Goal: Answer question/provide support: Share knowledge or assist other users

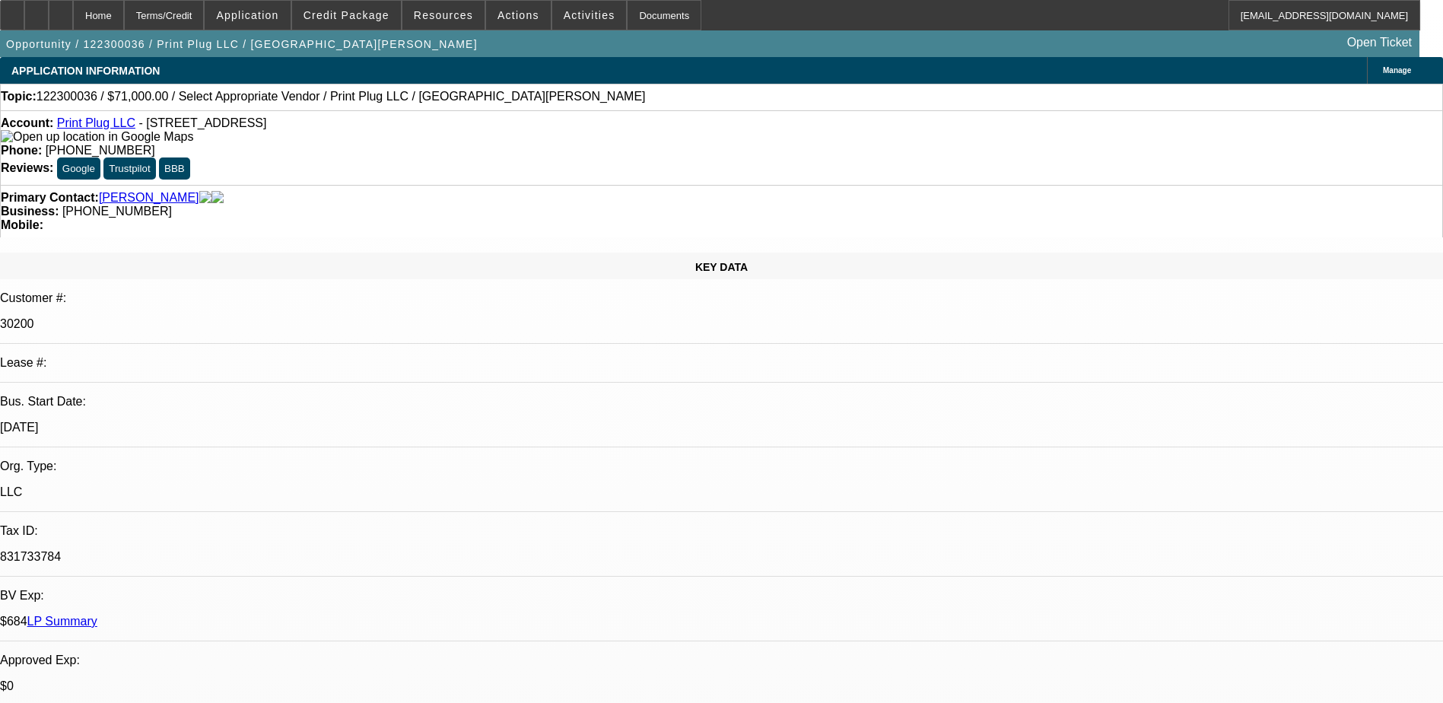
select select "0"
select select "2"
select select "0.1"
select select "1"
select select "2"
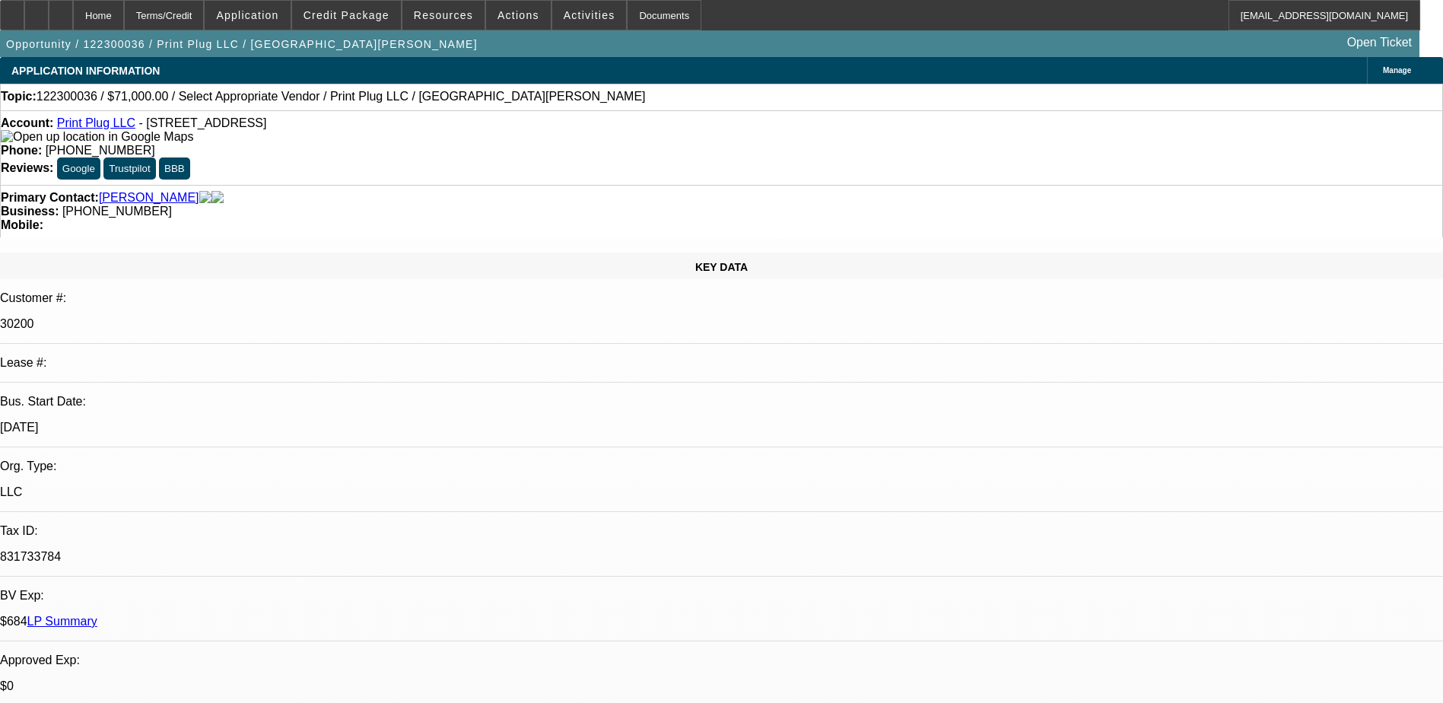
select select "4"
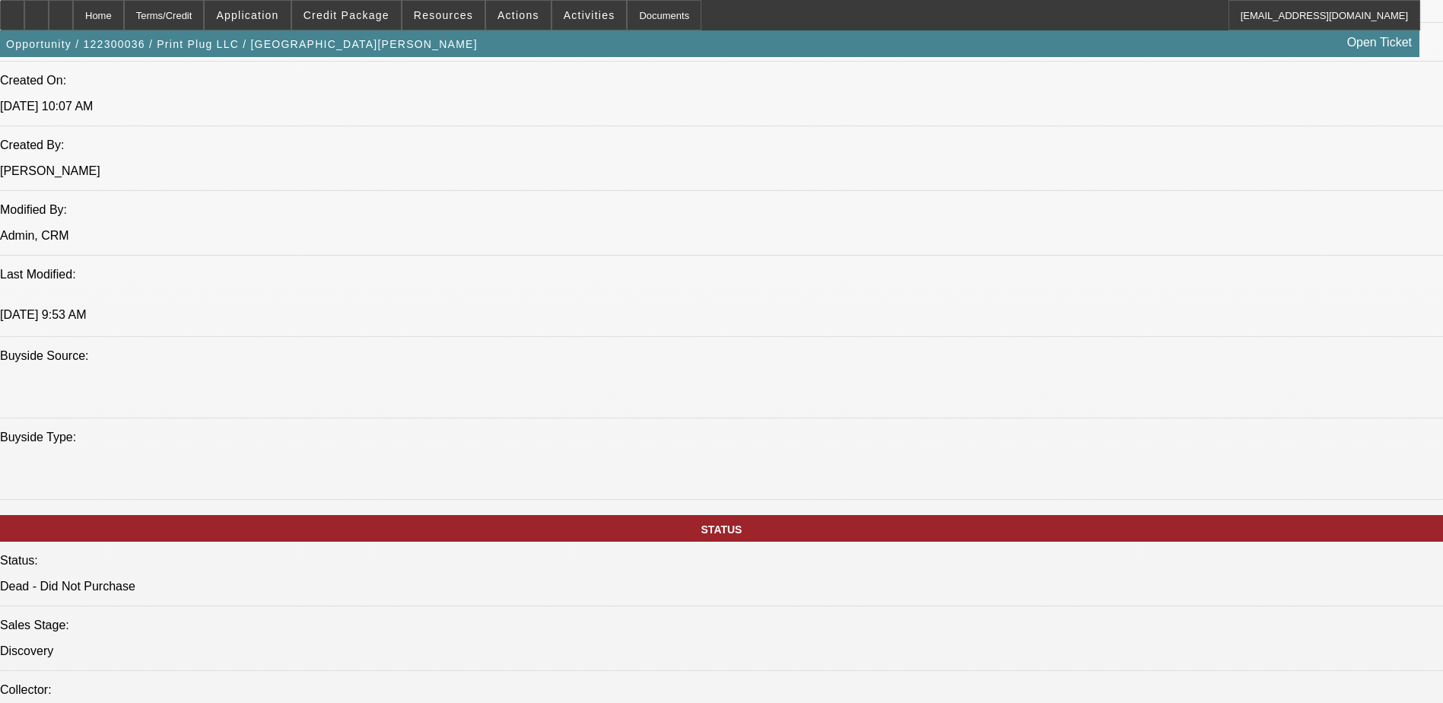
scroll to position [1217, 0]
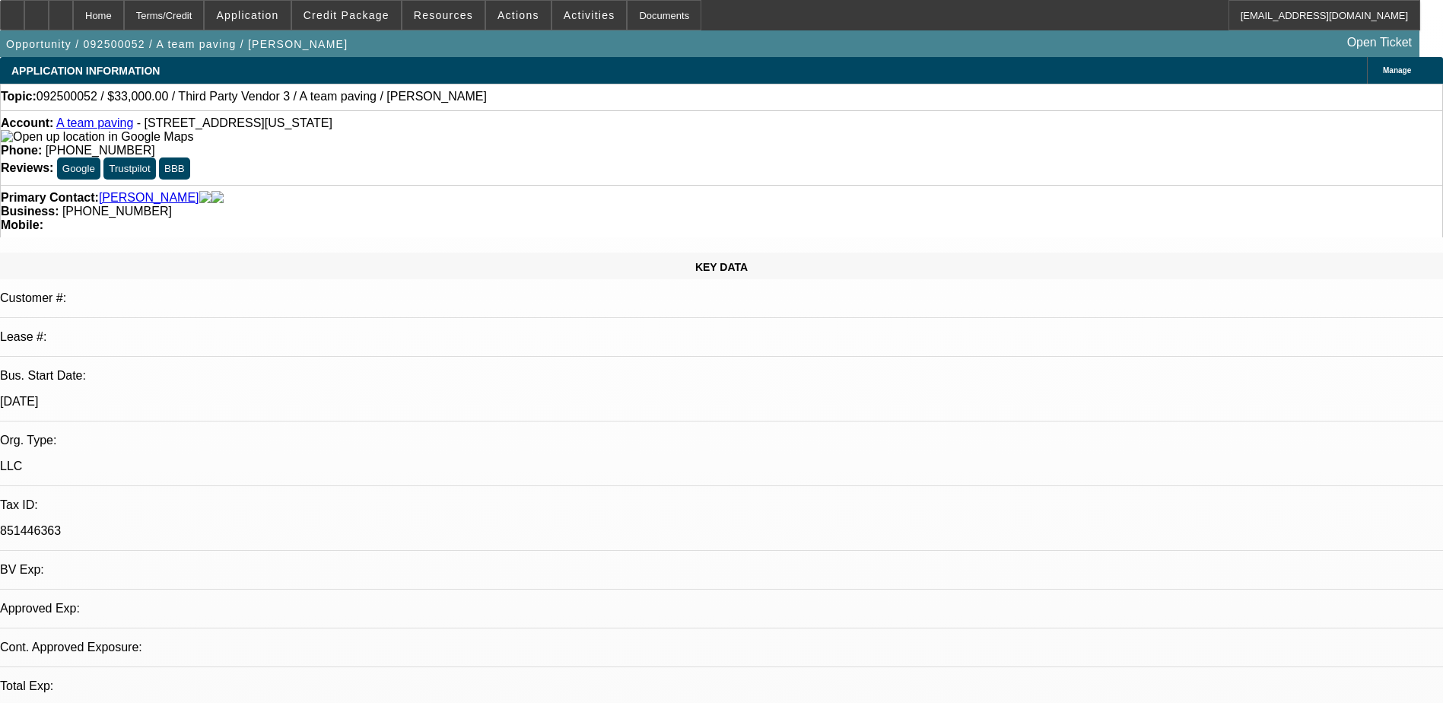
select select "0"
select select "2"
select select "0.1"
select select "1"
select select "2"
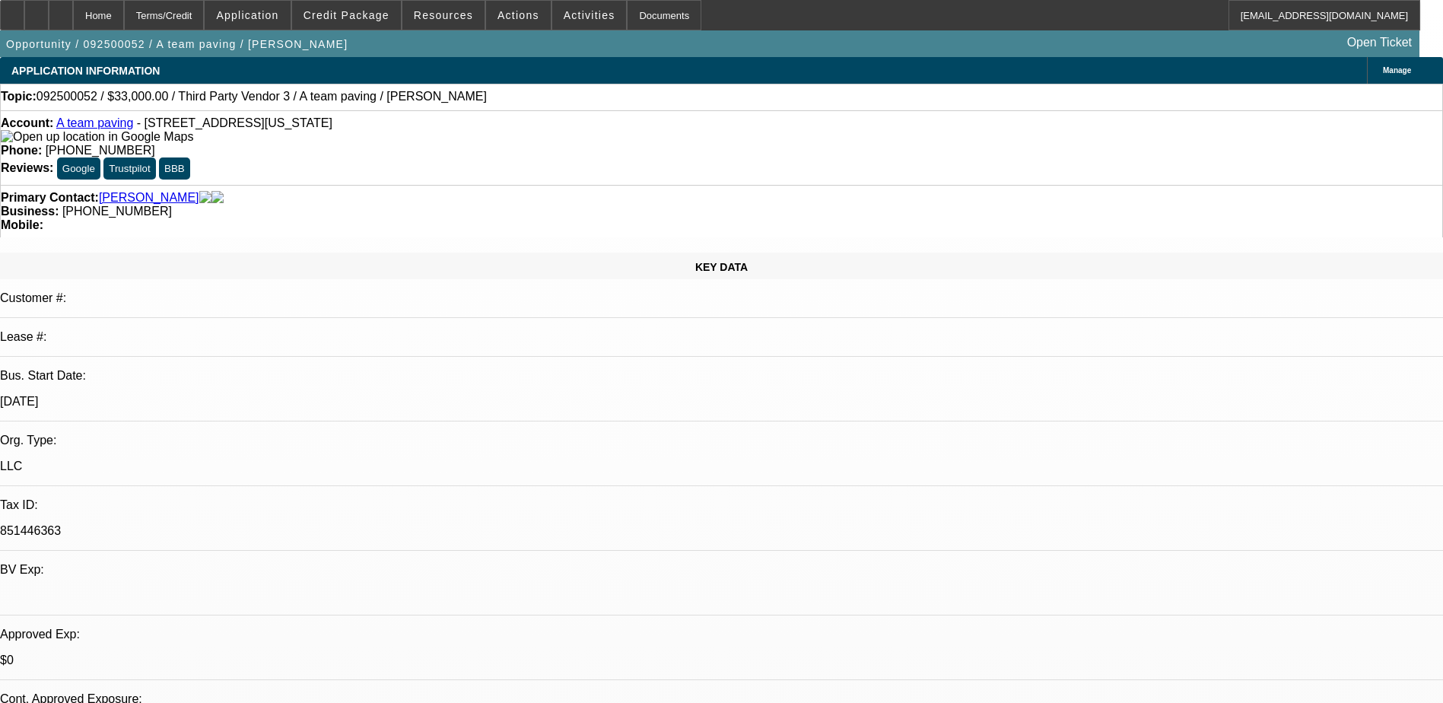
select select "4"
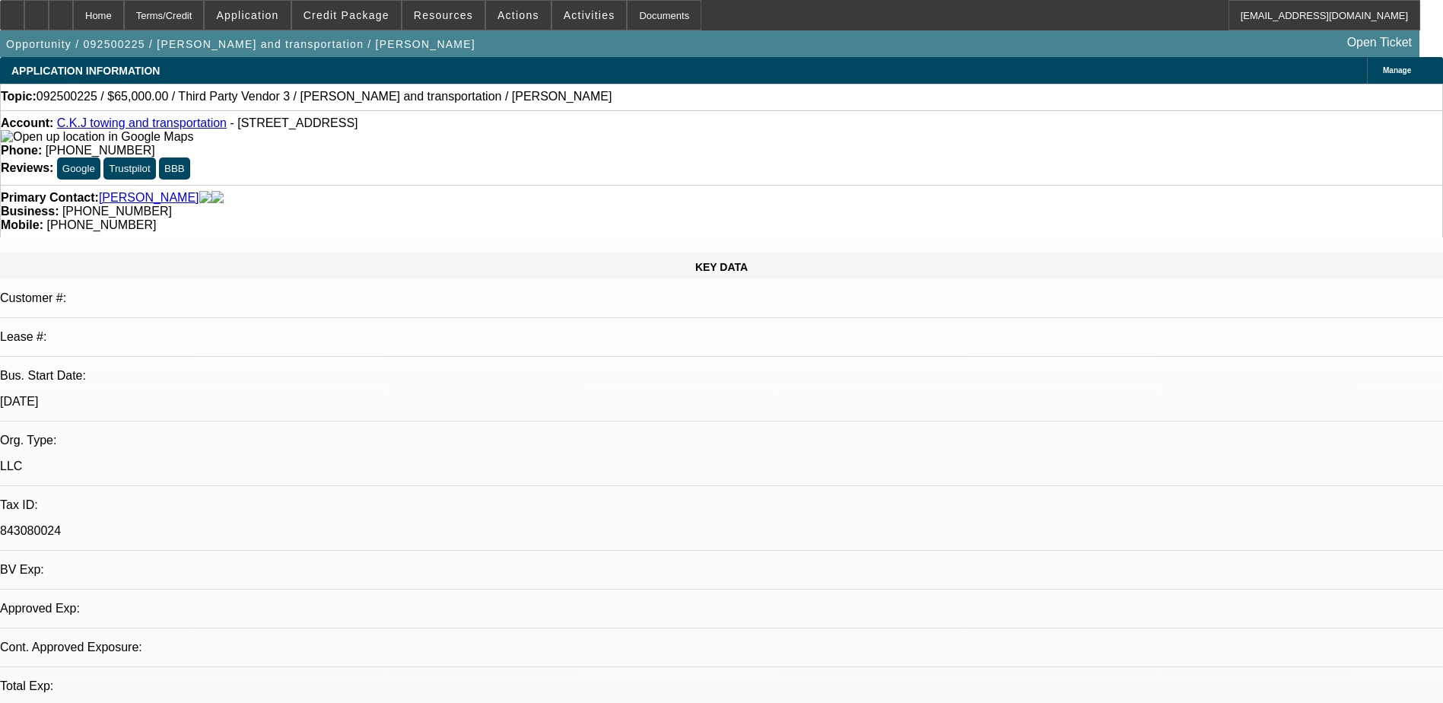
select select "0"
select select "2"
select select "0.1"
select select "4"
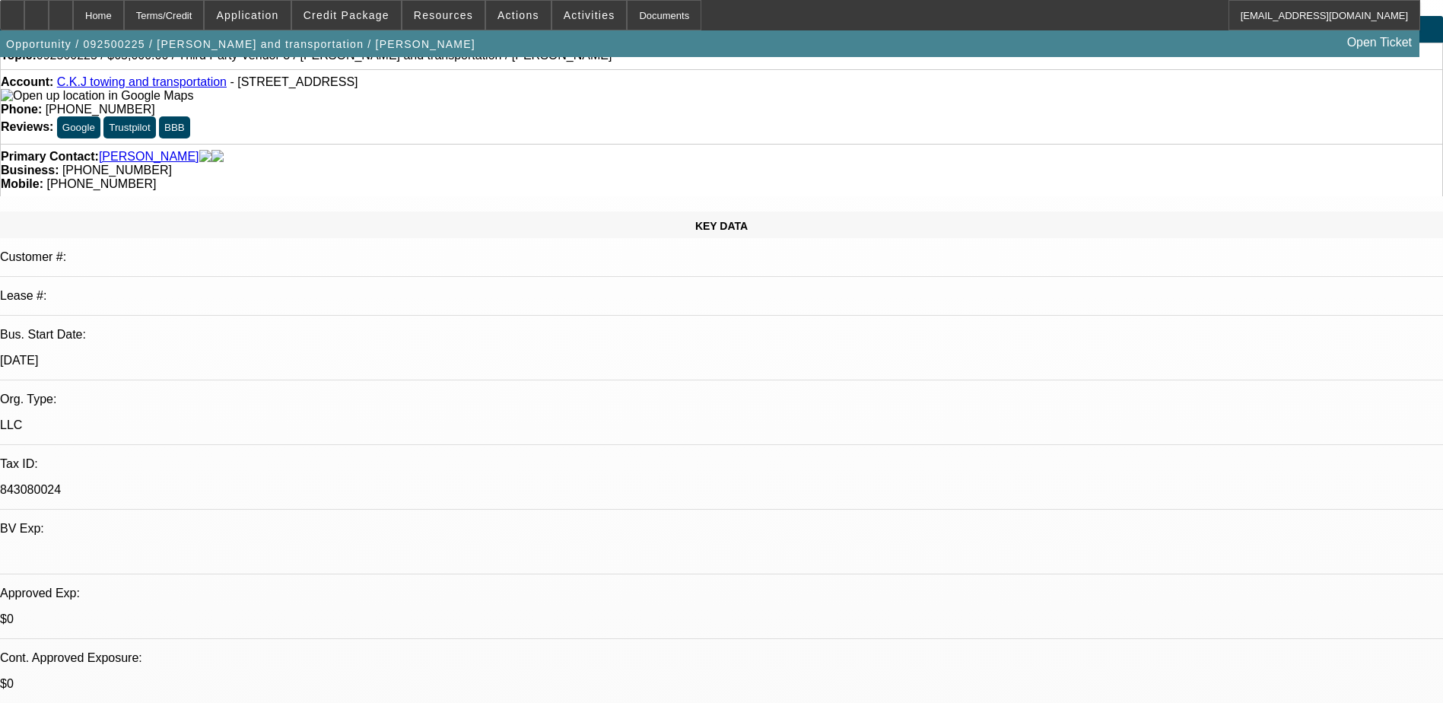
scroll to position [76, 0]
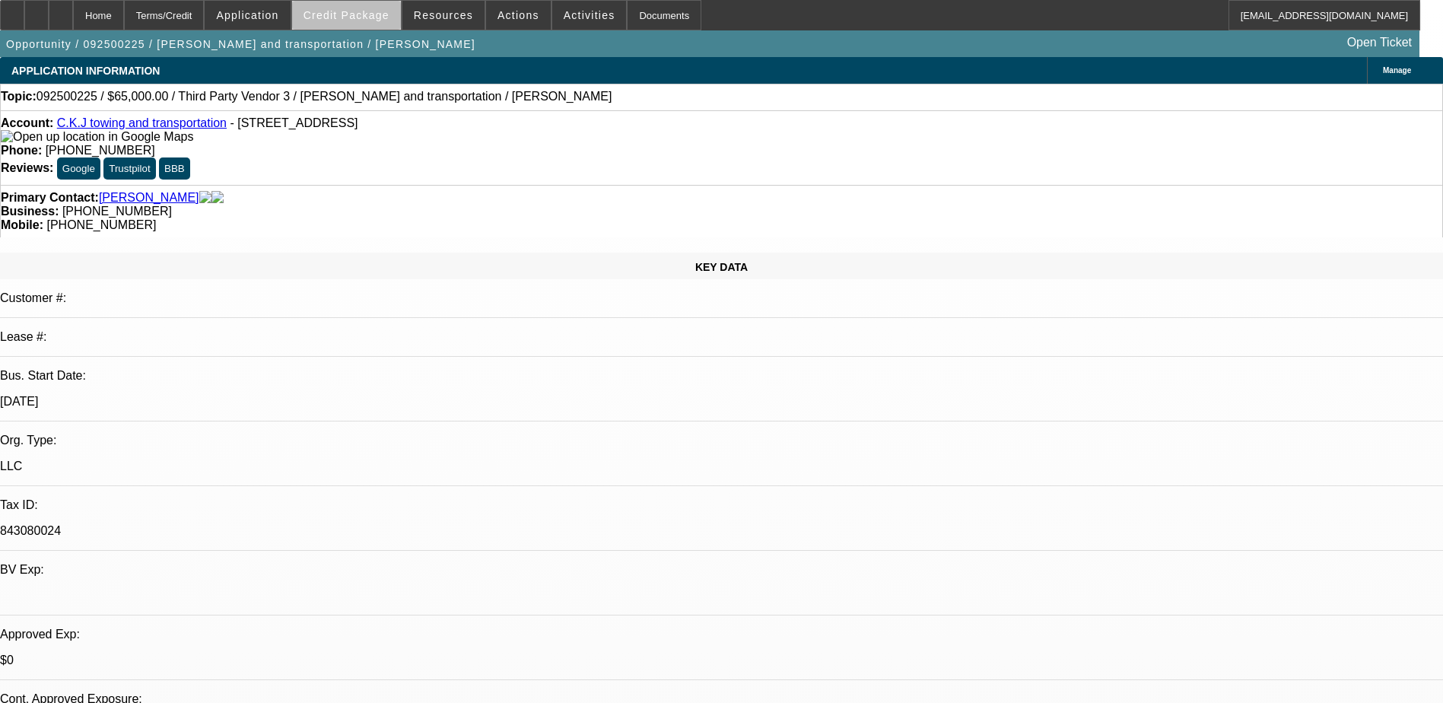
click at [375, 18] on span "Credit Package" at bounding box center [346, 15] width 86 height 12
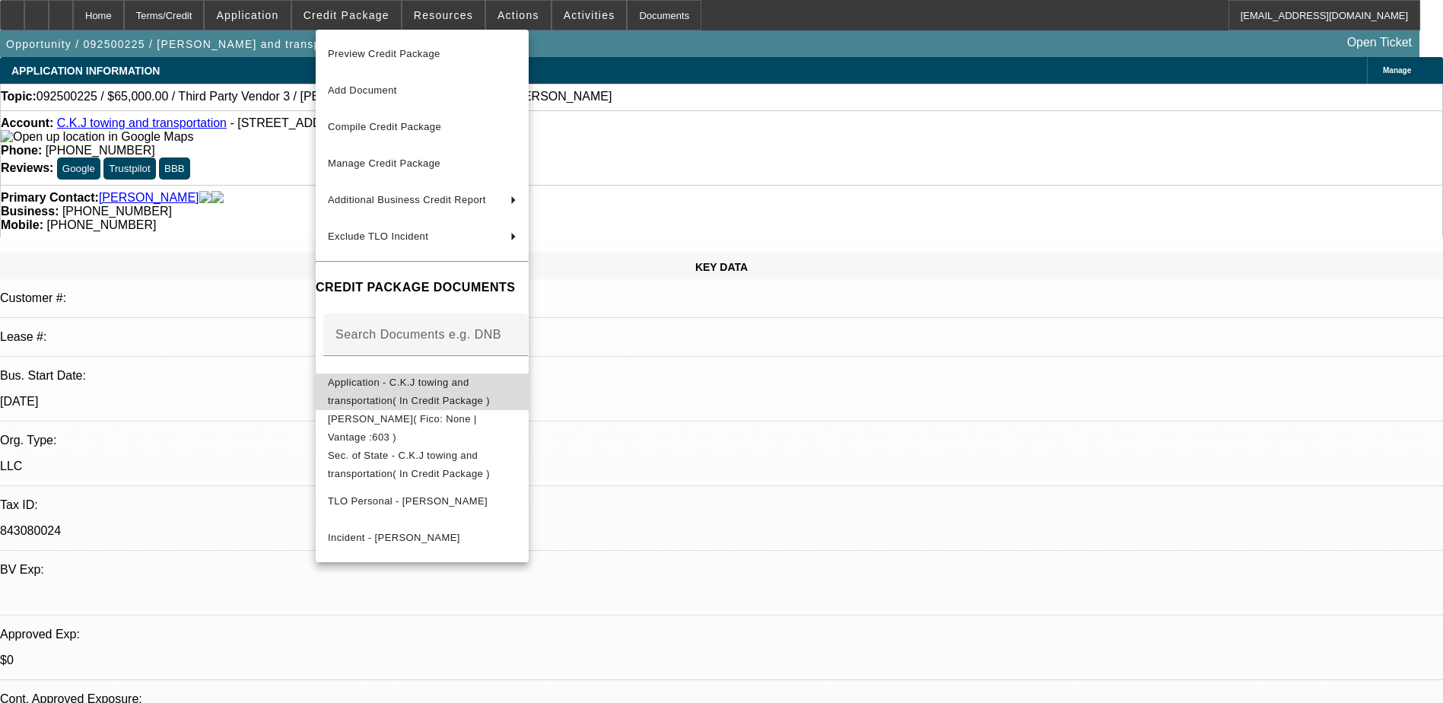
click at [435, 397] on button "Application - C.K.J towing and transportation( In Credit Package )" at bounding box center [422, 391] width 213 height 37
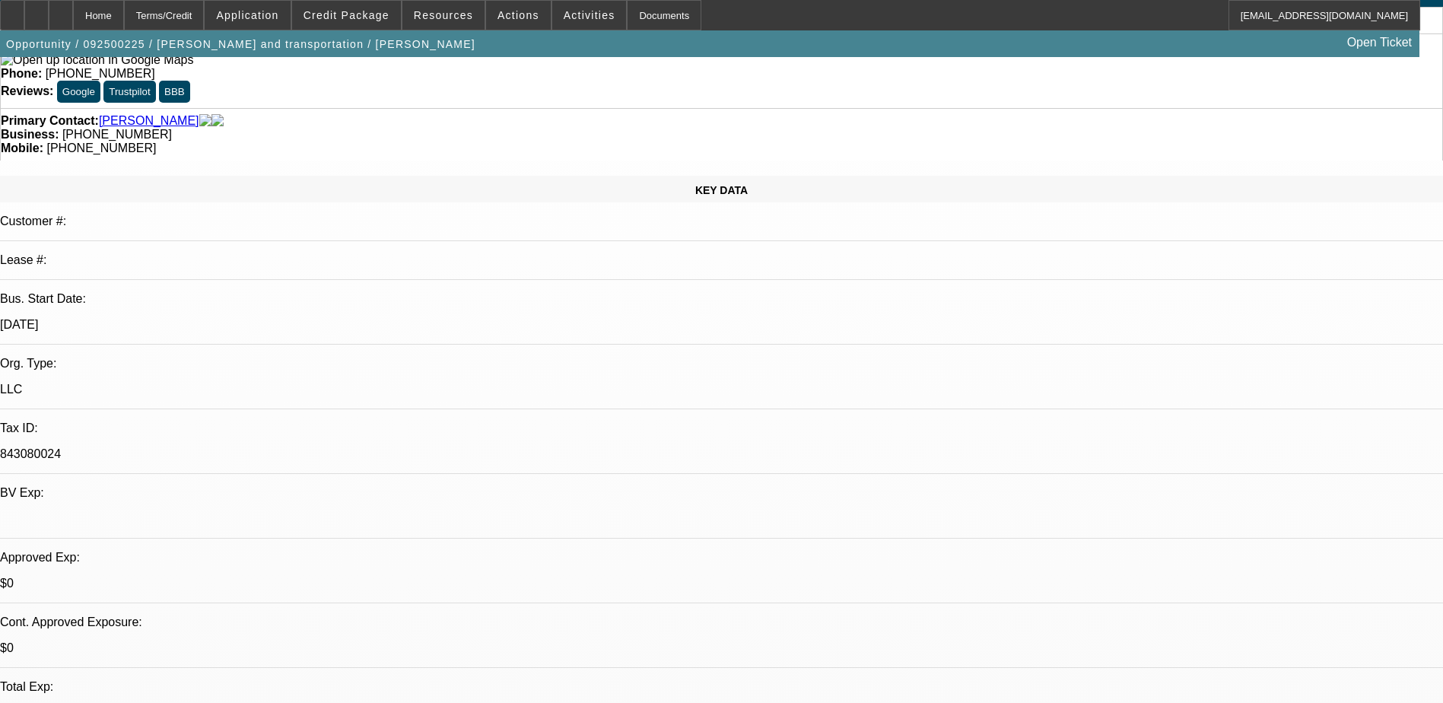
scroll to position [76, 0]
click at [338, 17] on span "Credit Package" at bounding box center [346, 15] width 86 height 12
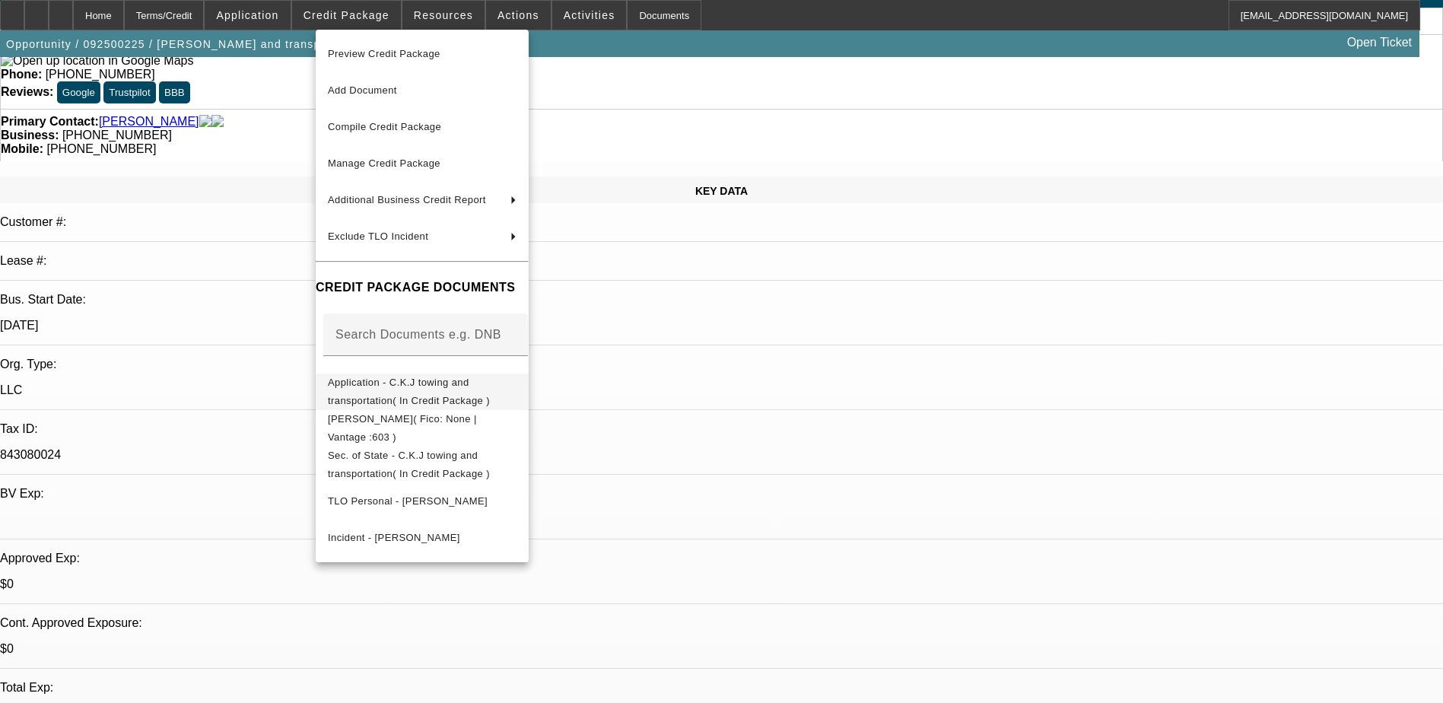
click at [457, 389] on span "Application - C.K.J towing and transportation( In Credit Package )" at bounding box center [409, 391] width 162 height 30
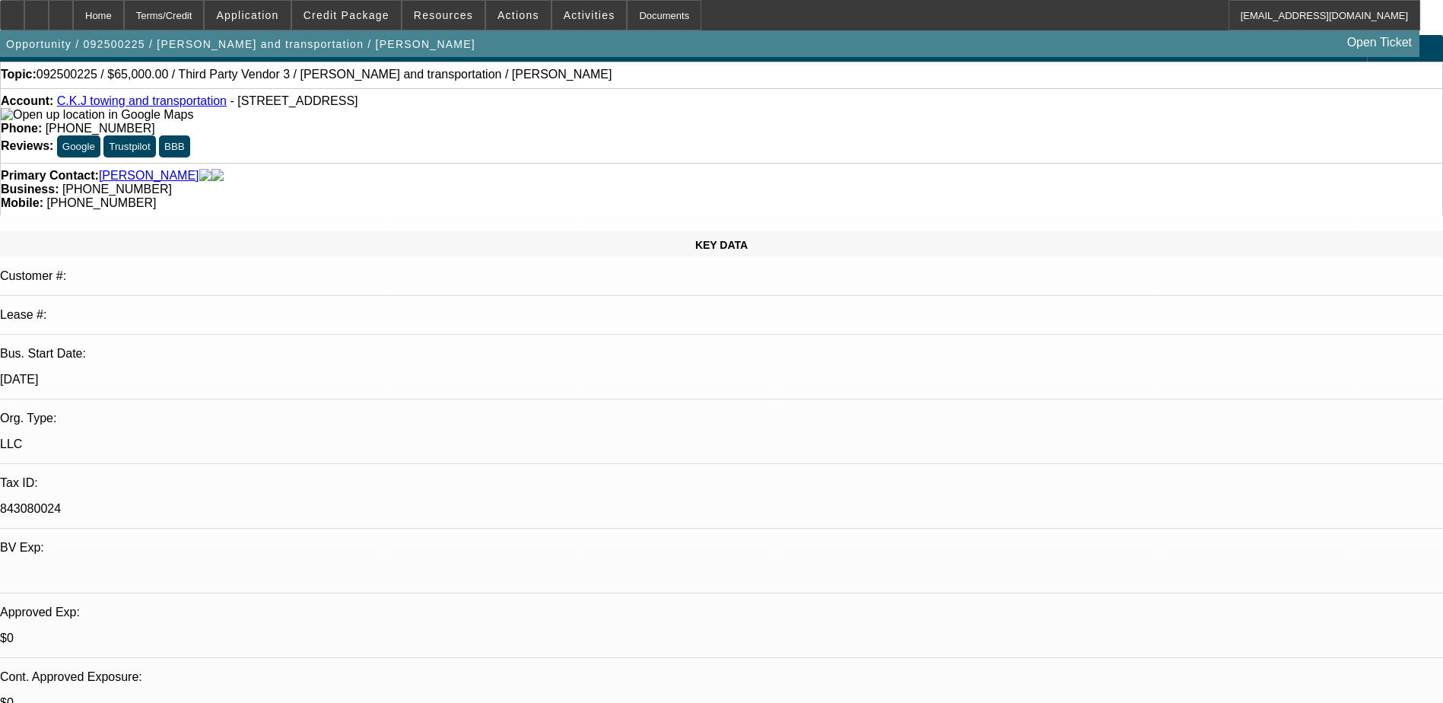
scroll to position [0, 0]
